Goal: Task Accomplishment & Management: Complete application form

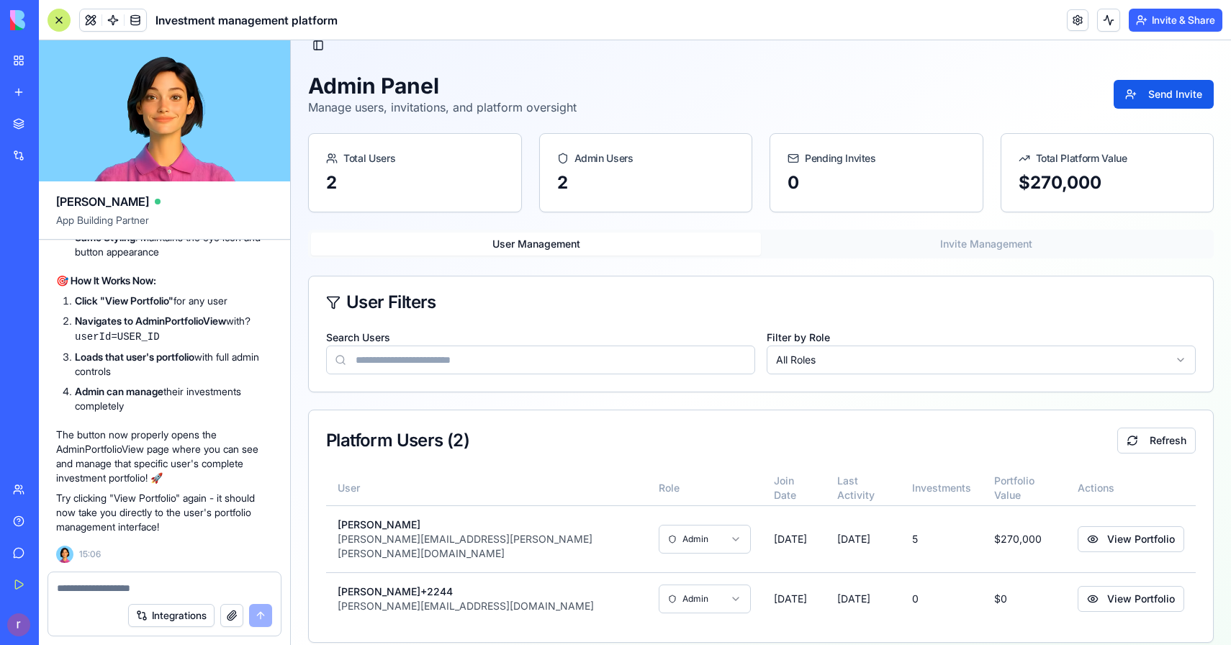
scroll to position [39453, 0]
click at [1095, 527] on button "View Portfolio" at bounding box center [1131, 539] width 107 height 26
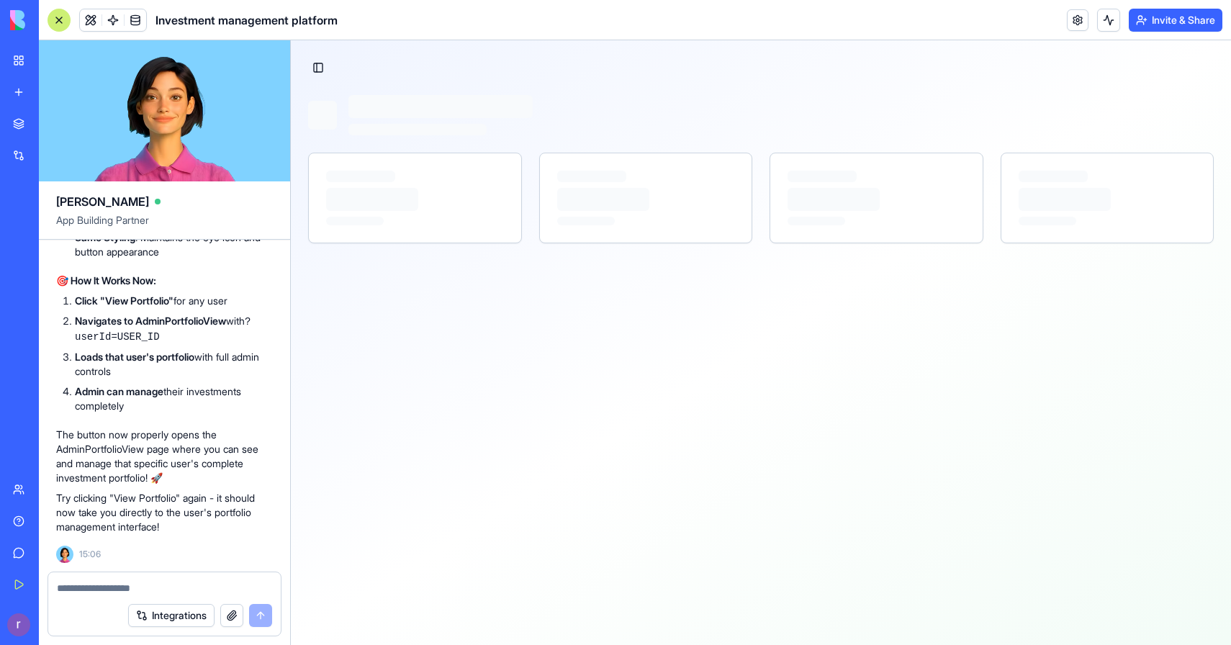
scroll to position [0, 0]
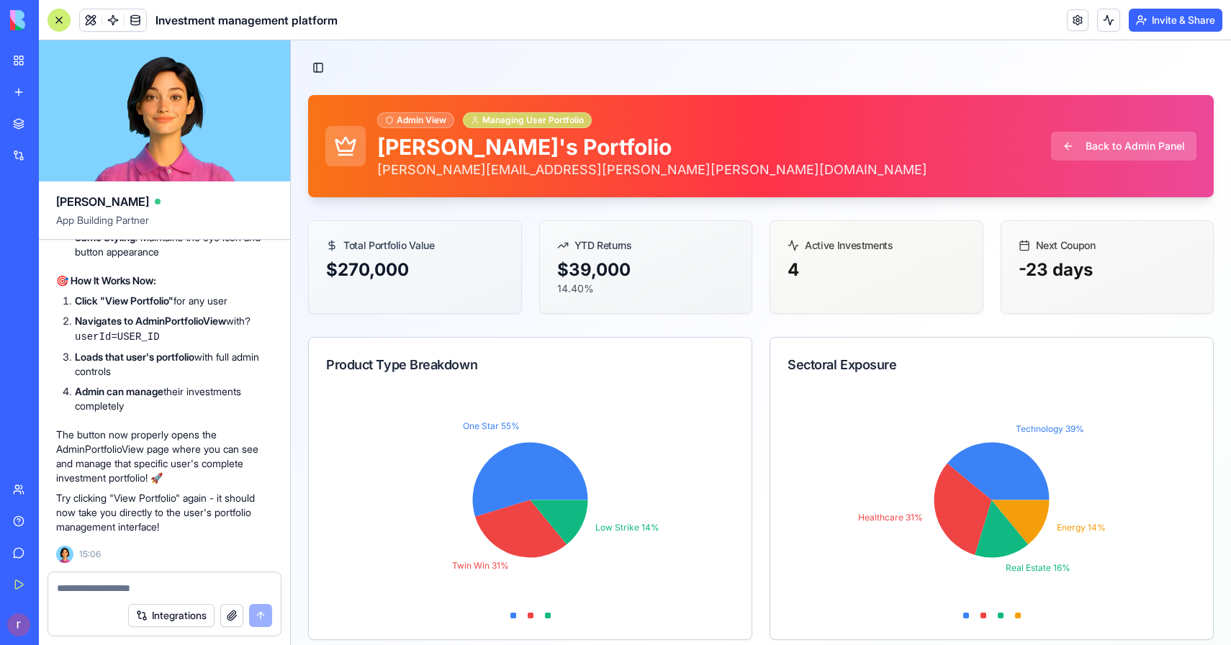
click at [562, 117] on div "Managing User Portfolio" at bounding box center [527, 120] width 129 height 16
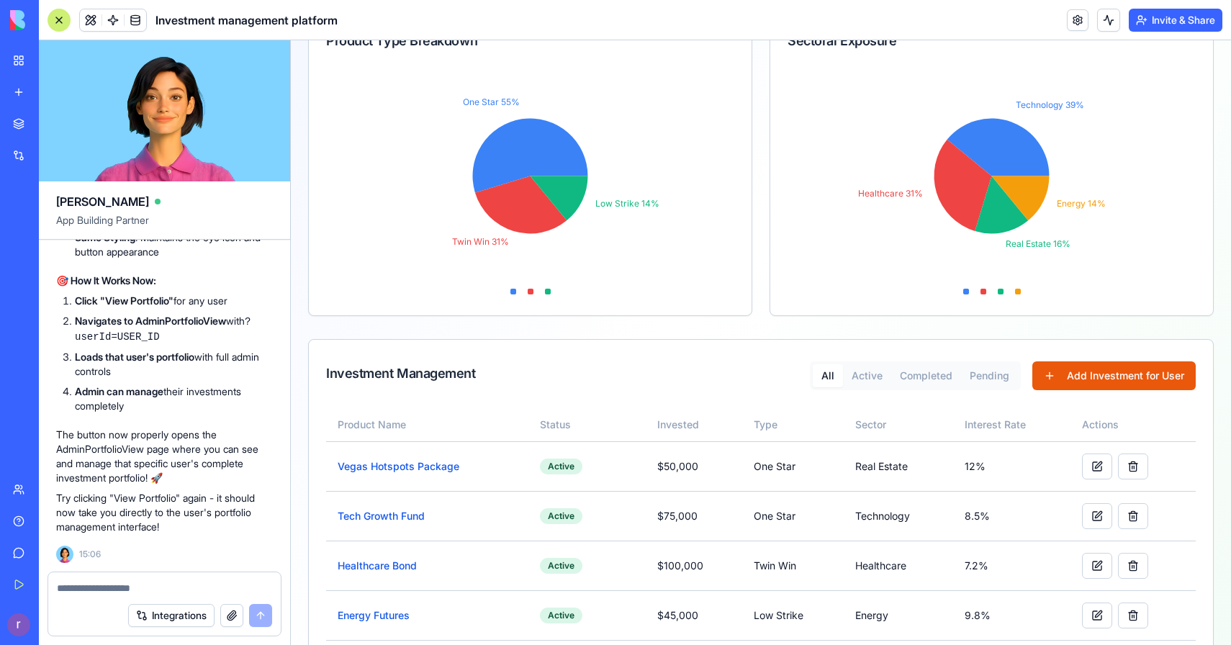
scroll to position [404, 0]
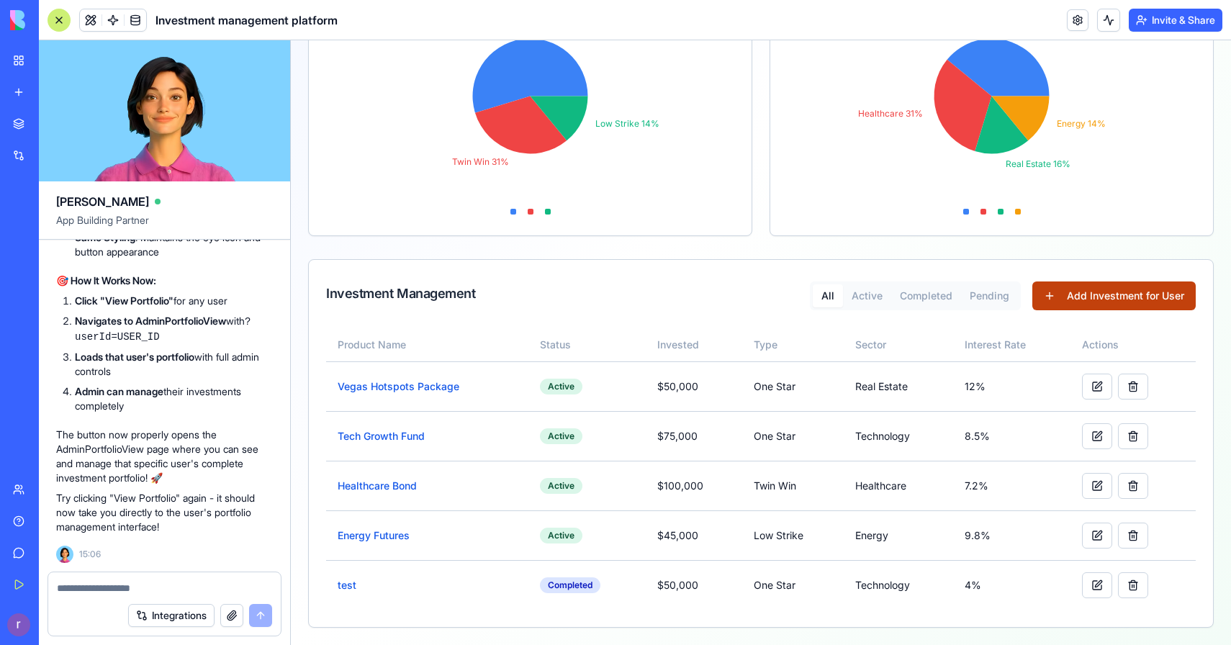
click at [1104, 299] on button "Add Investment for User" at bounding box center [1114, 296] width 163 height 29
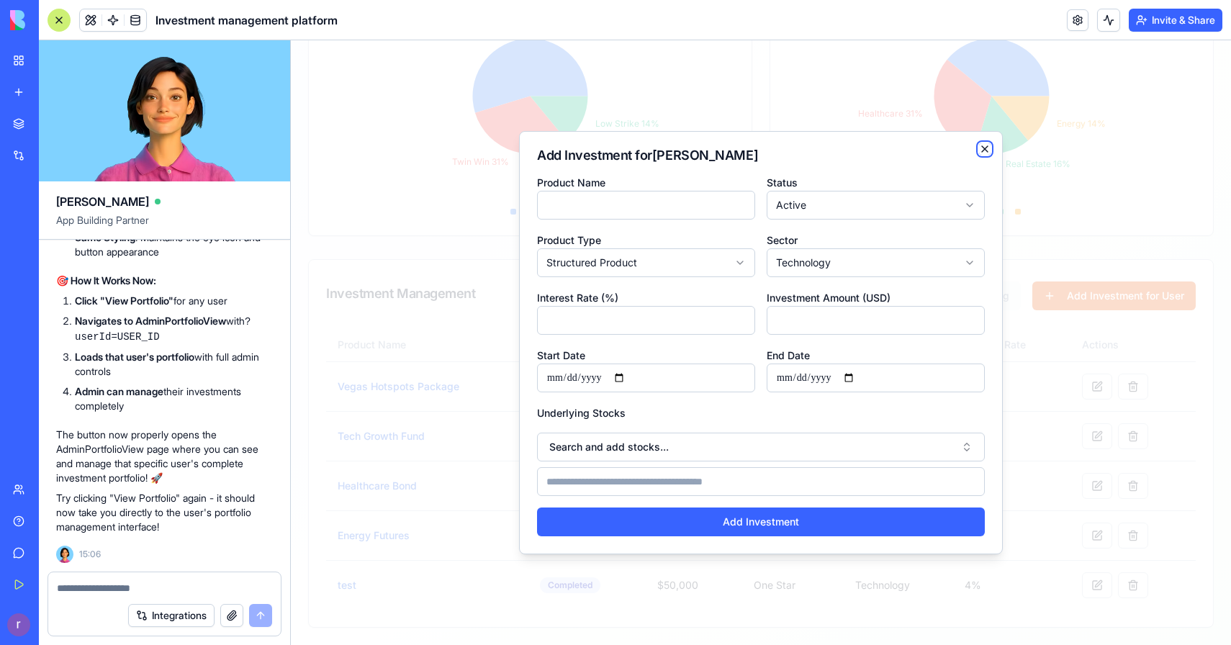
click at [985, 150] on icon "button" at bounding box center [985, 149] width 6 height 6
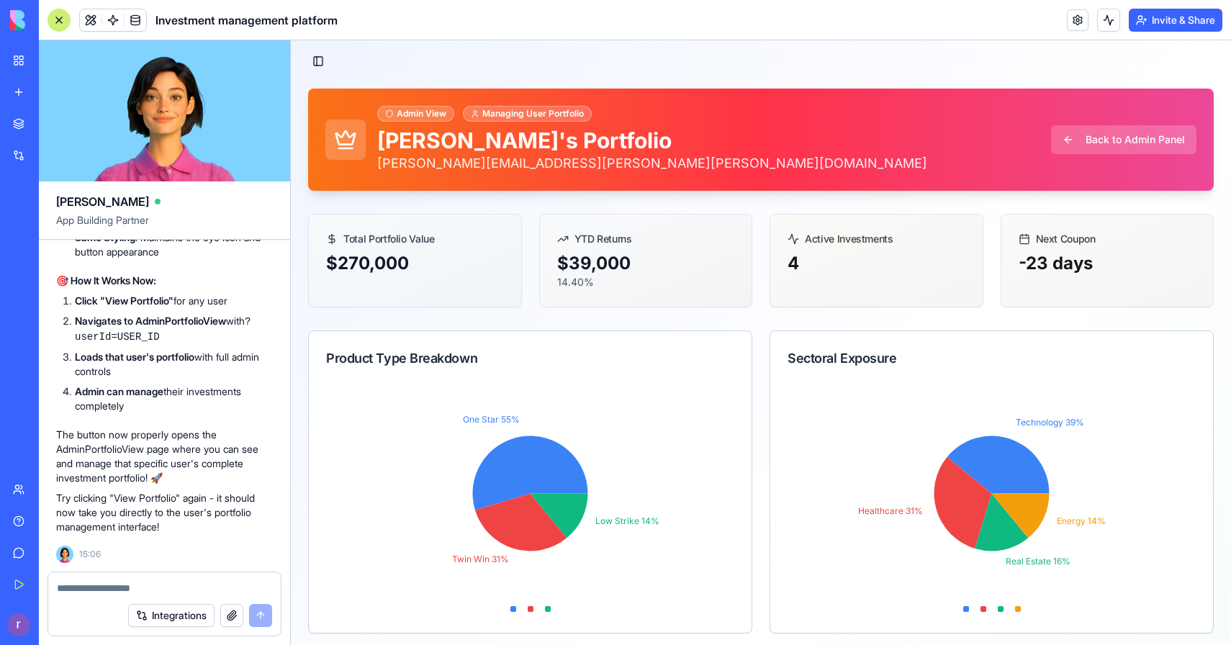
scroll to position [0, 0]
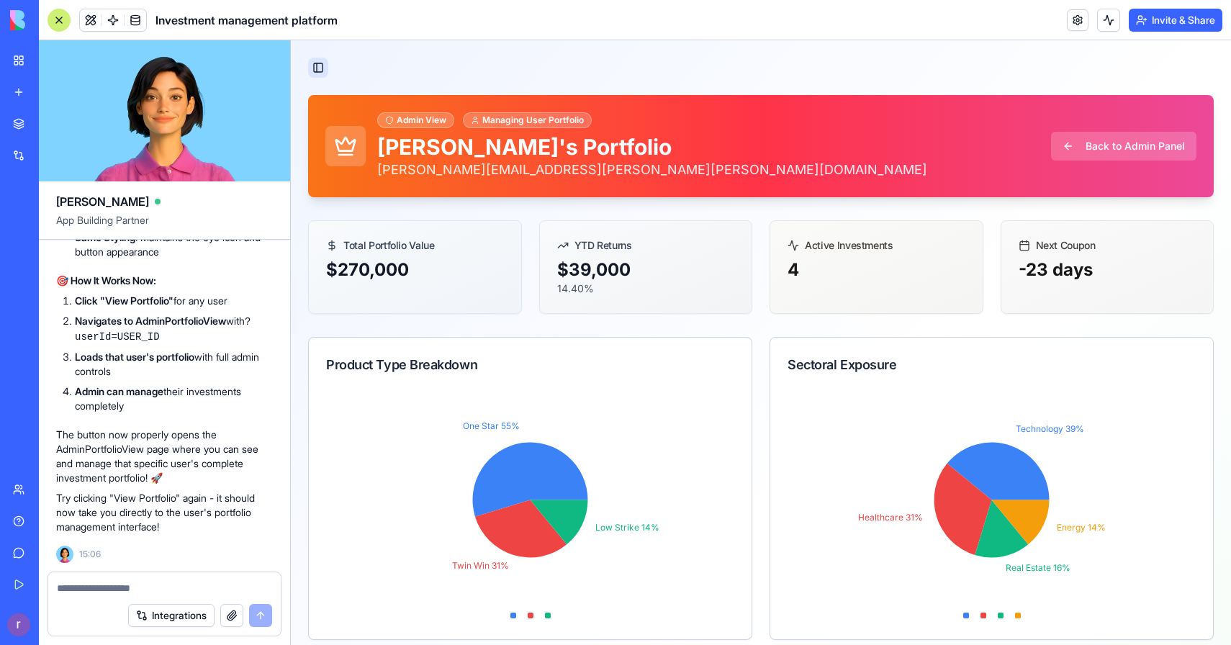
click at [310, 64] on button "Toggle Sidebar" at bounding box center [318, 68] width 20 height 20
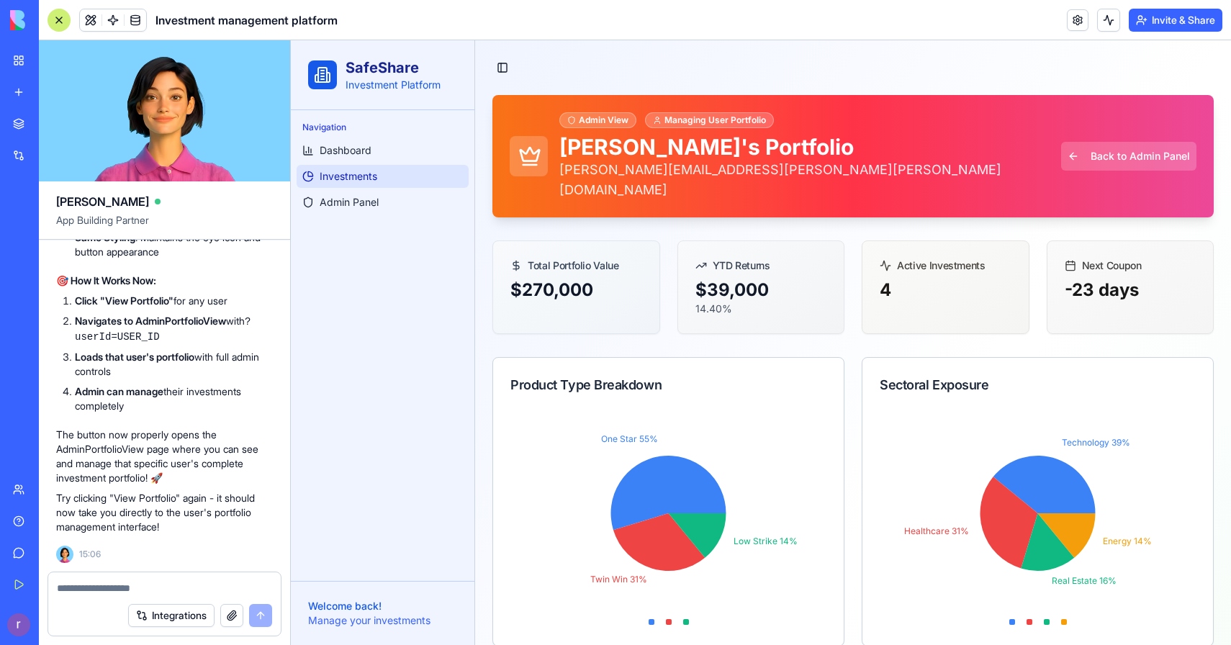
click at [320, 171] on span "Investments" at bounding box center [349, 176] width 58 height 14
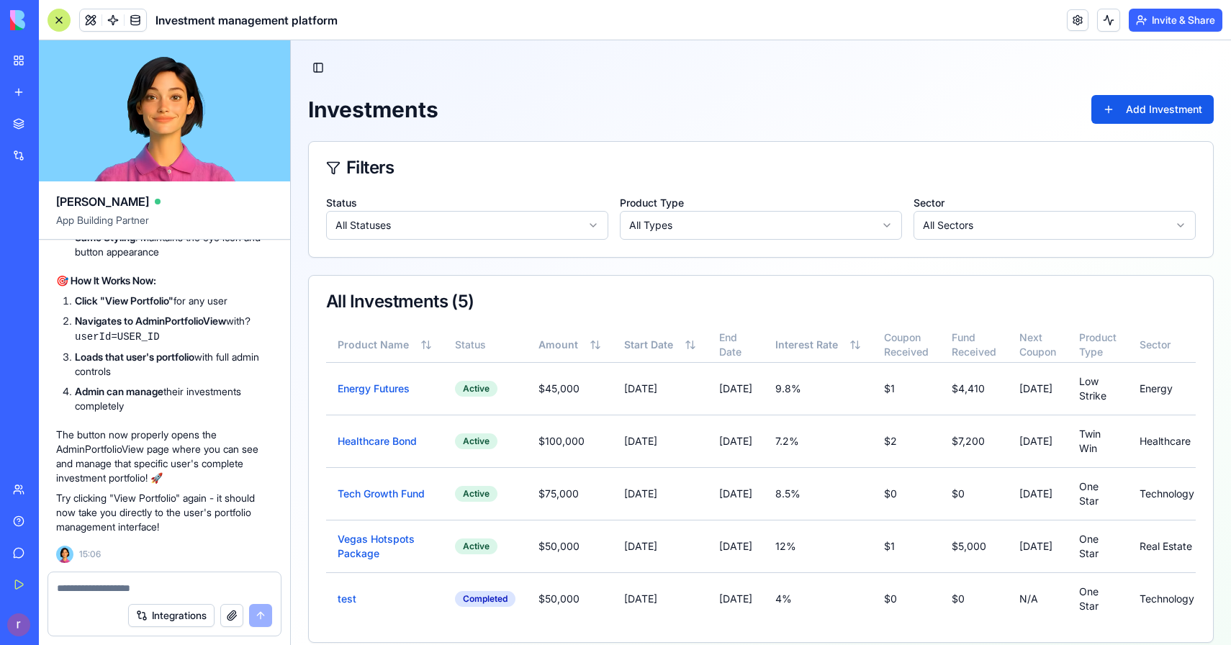
click at [150, 578] on div at bounding box center [164, 584] width 233 height 23
click at [147, 588] on textarea at bounding box center [164, 588] width 215 height 14
type textarea "*"
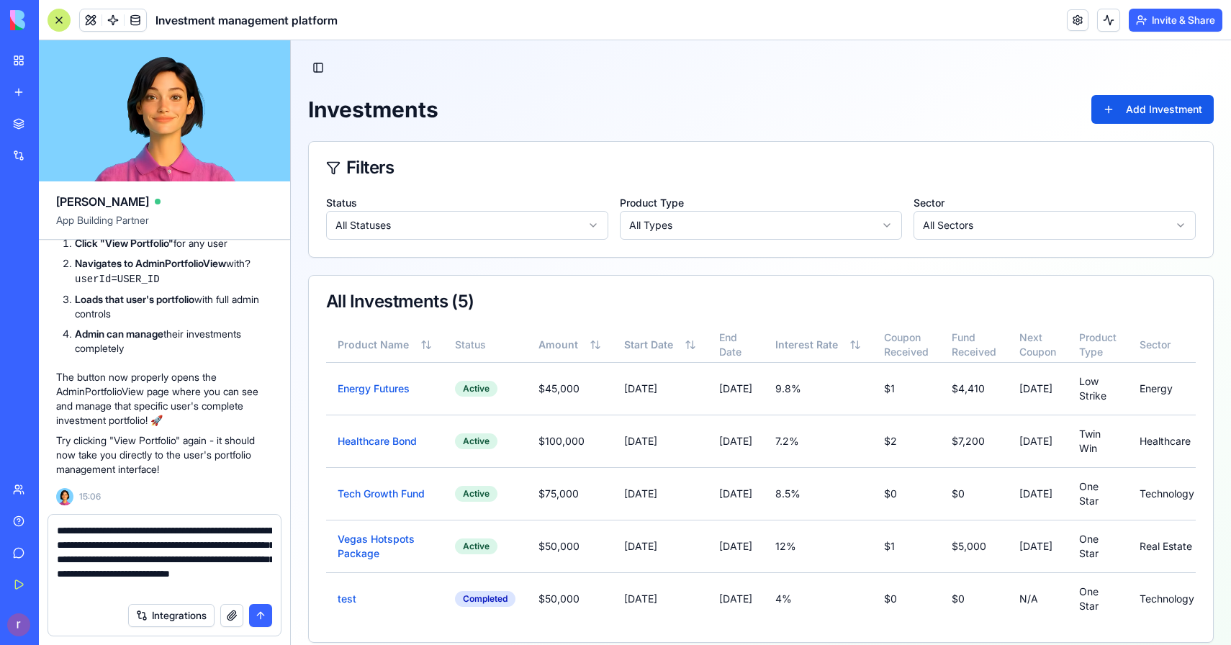
type textarea "**********"
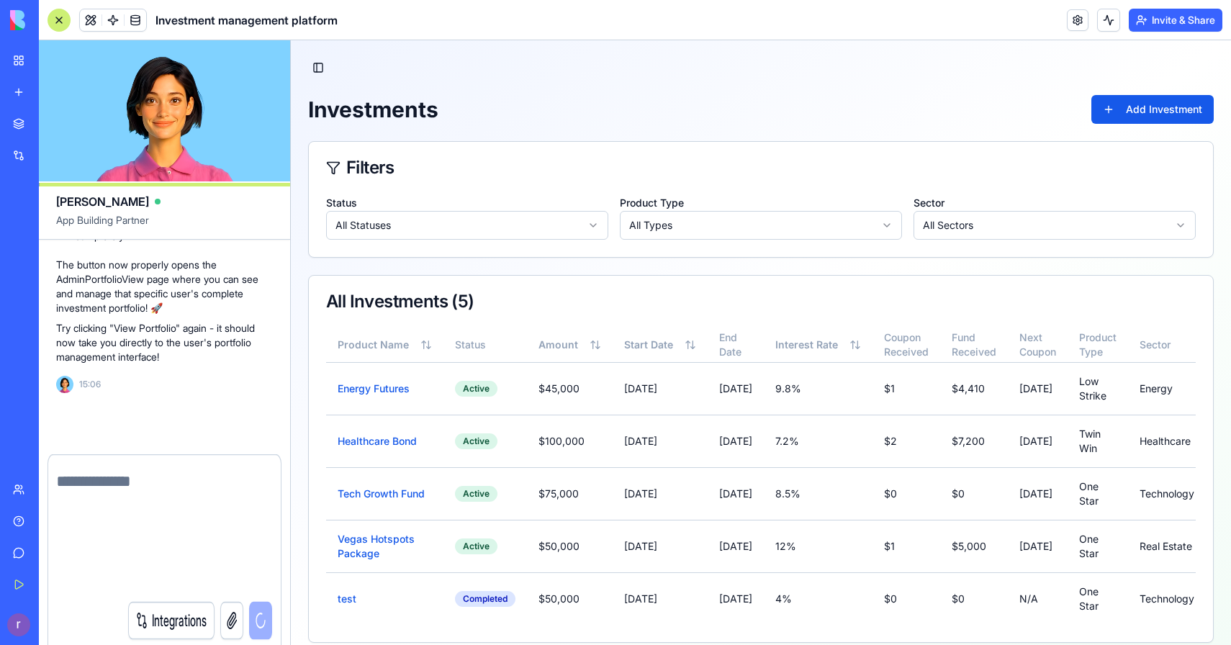
scroll to position [39580, 0]
